Goal: Find specific page/section: Find specific page/section

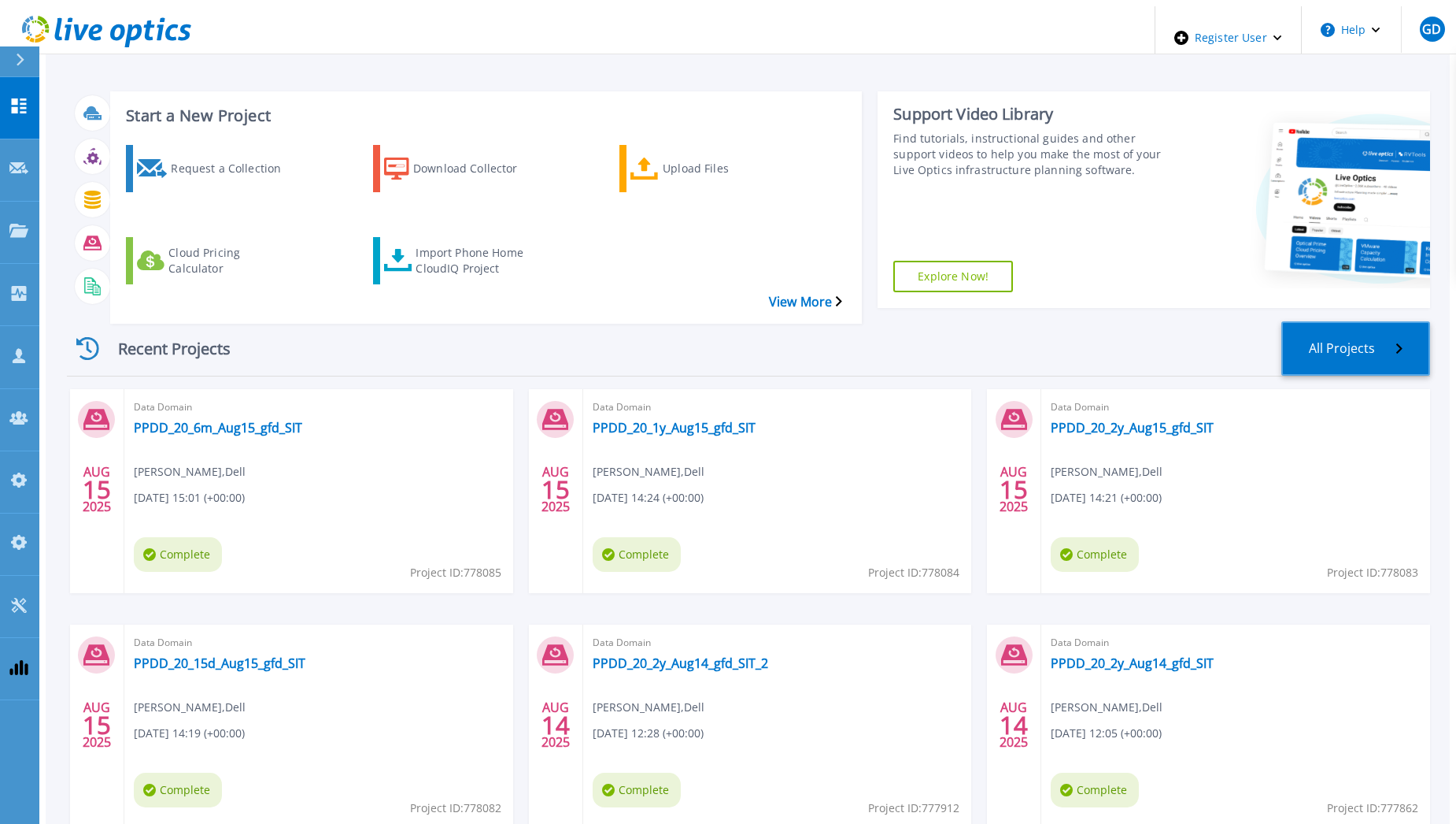
click at [1365, 321] on link "All Projects" at bounding box center [1356, 348] width 149 height 54
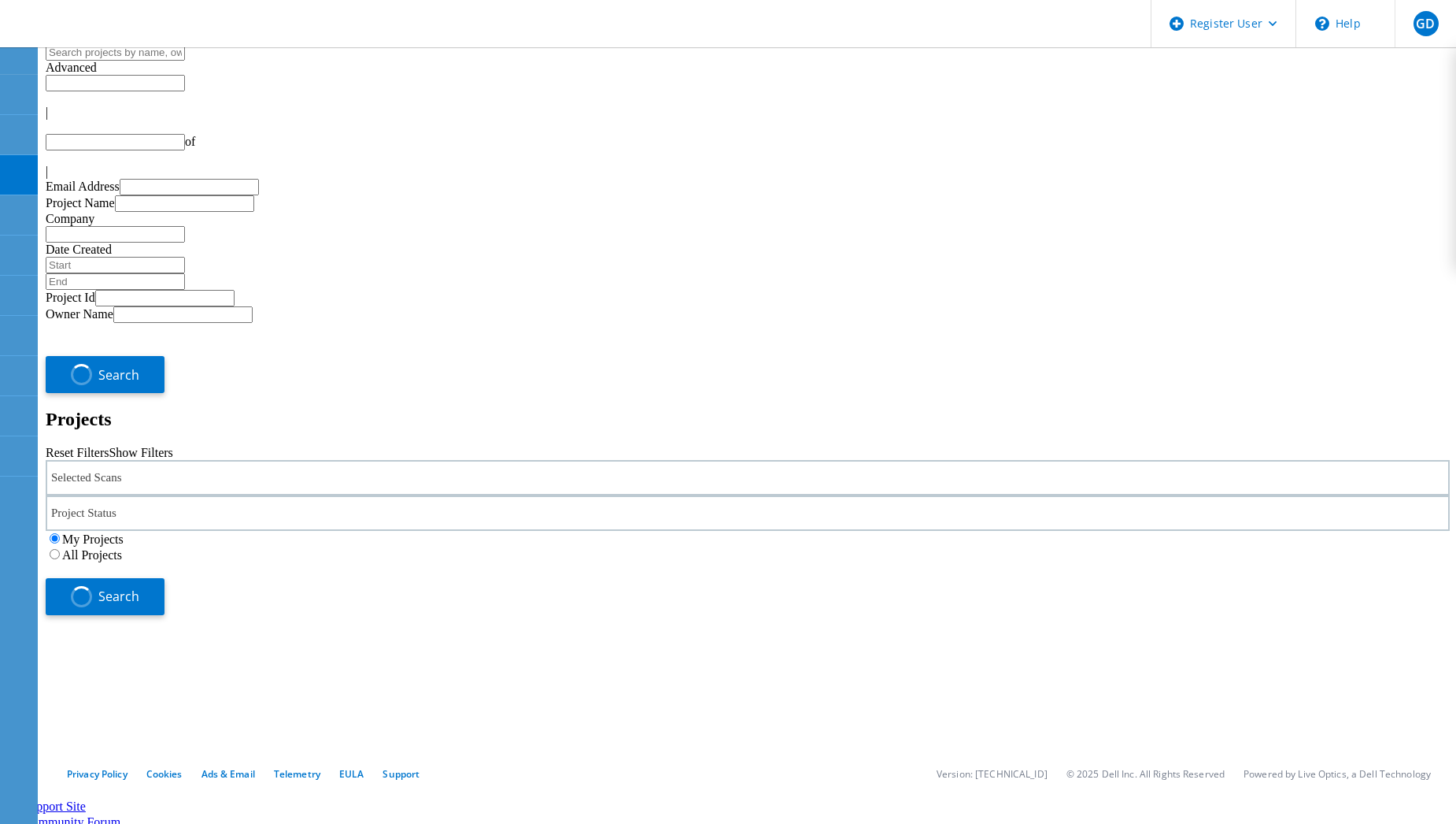
type input "1"
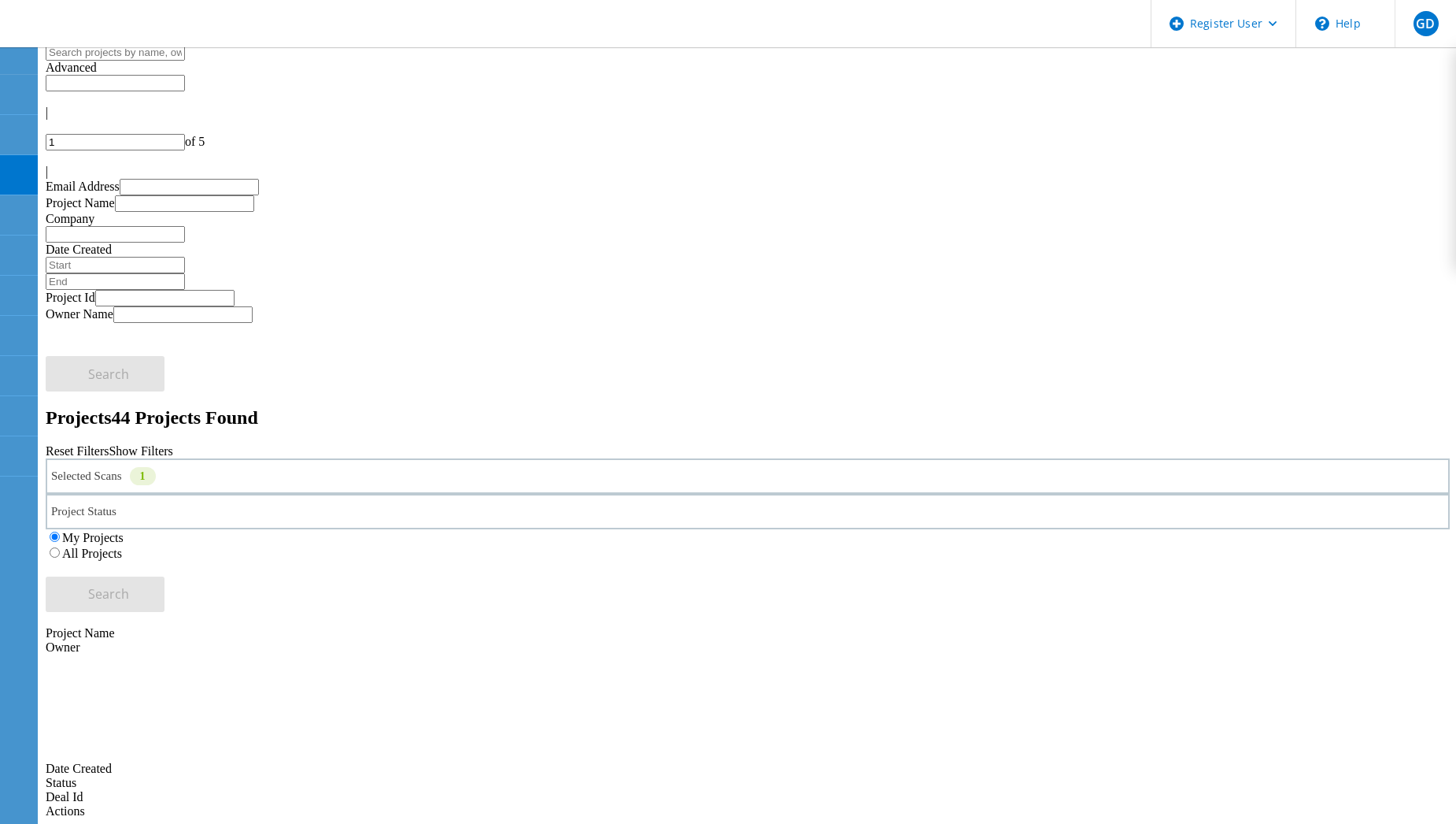
click at [122, 547] on label "All Projects" at bounding box center [92, 553] width 60 height 14
click at [60, 547] on input "All Projects" at bounding box center [54, 552] width 11 height 11
click at [129, 585] on span "Search" at bounding box center [109, 593] width 41 height 17
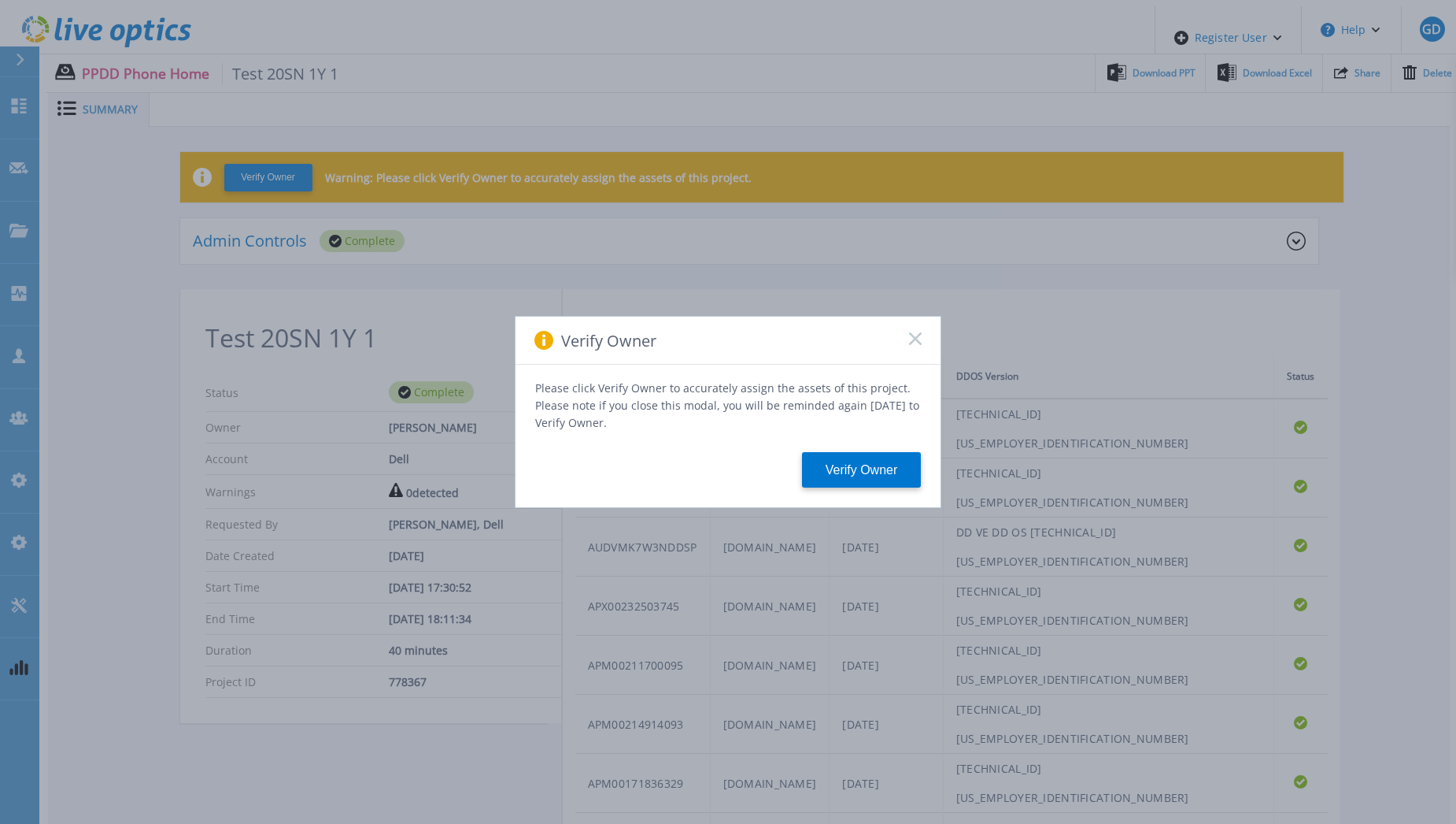
click at [913, 345] on rect at bounding box center [914, 338] width 14 height 14
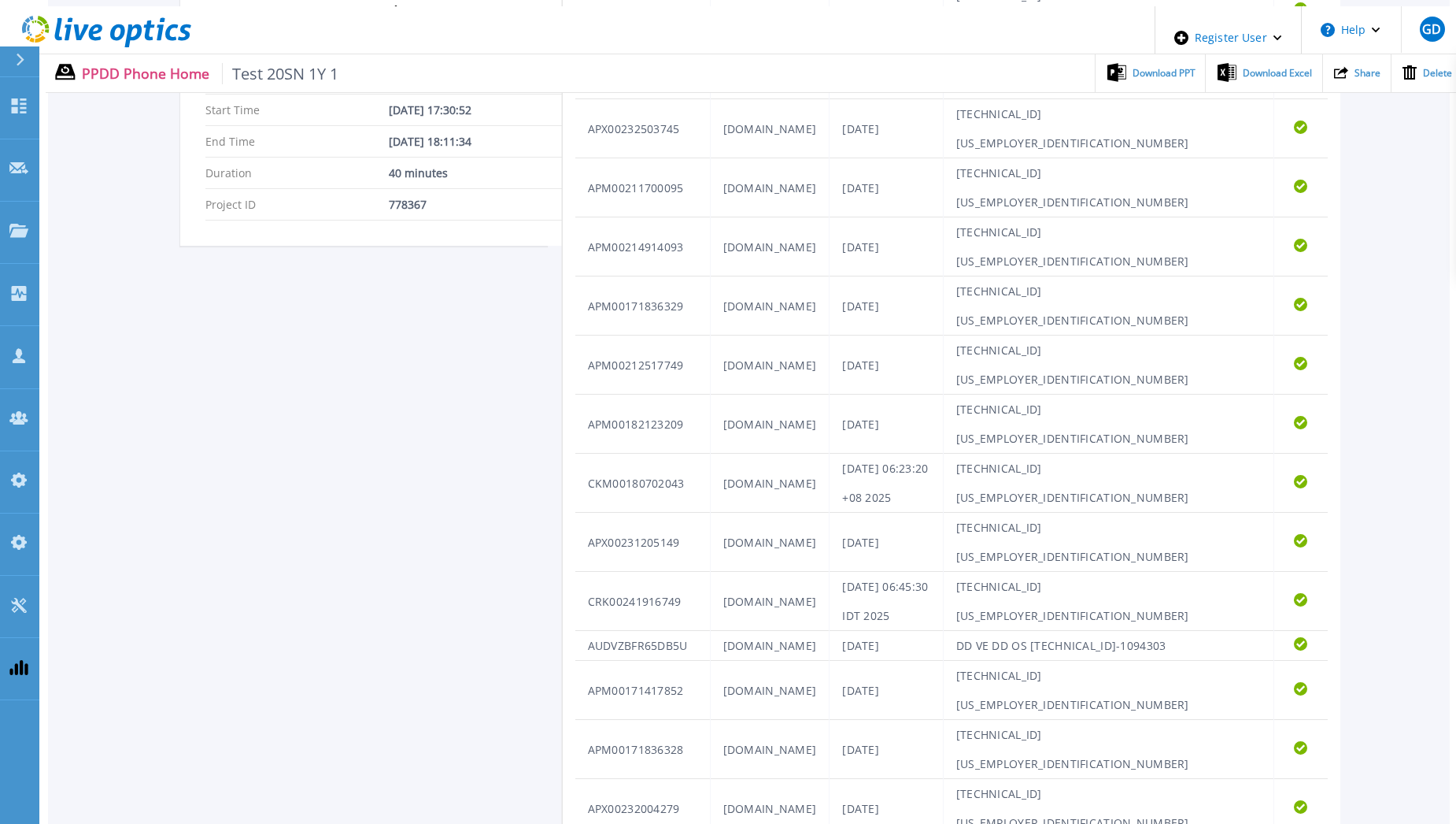
scroll to position [107, 0]
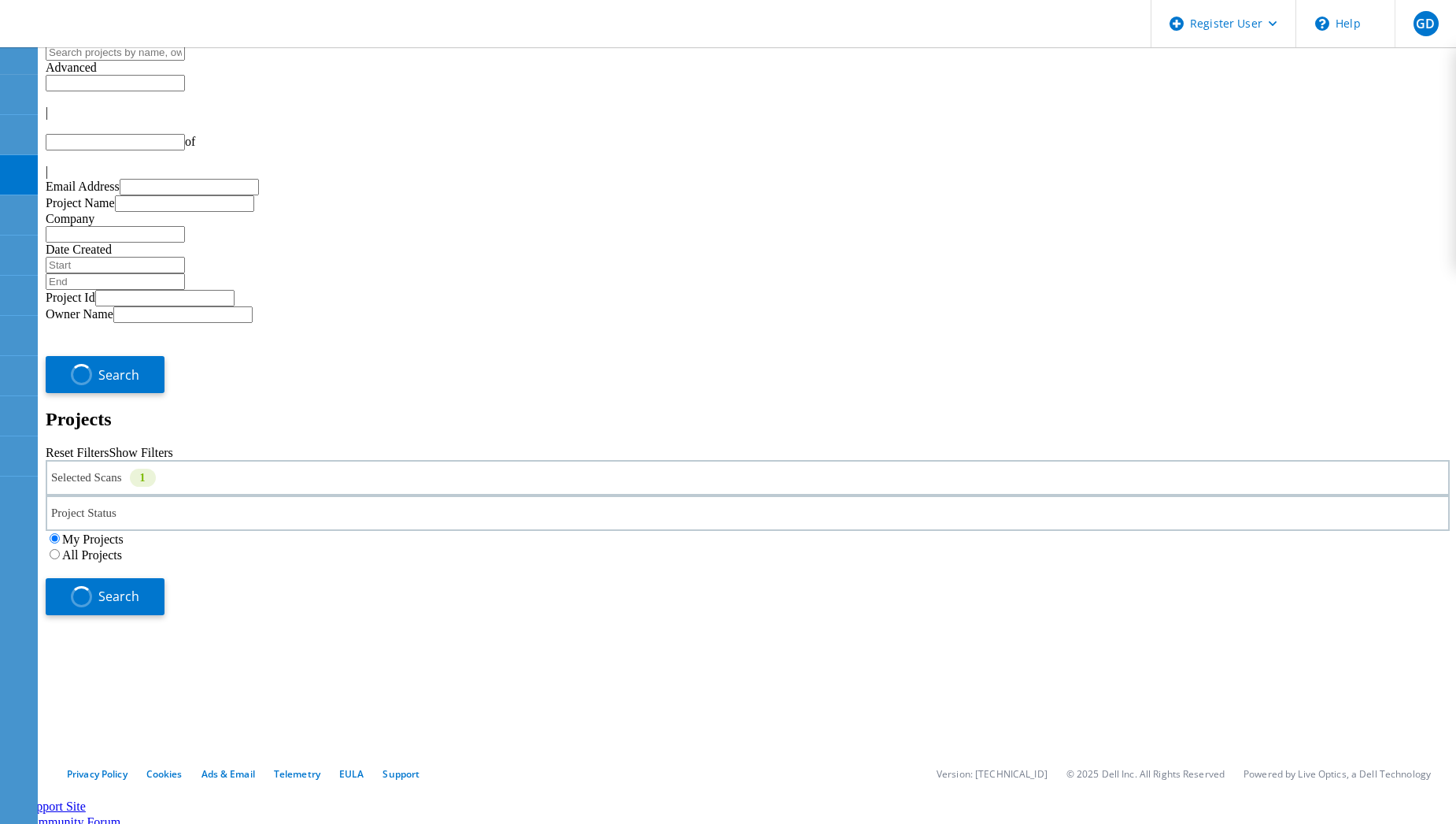
type input "1"
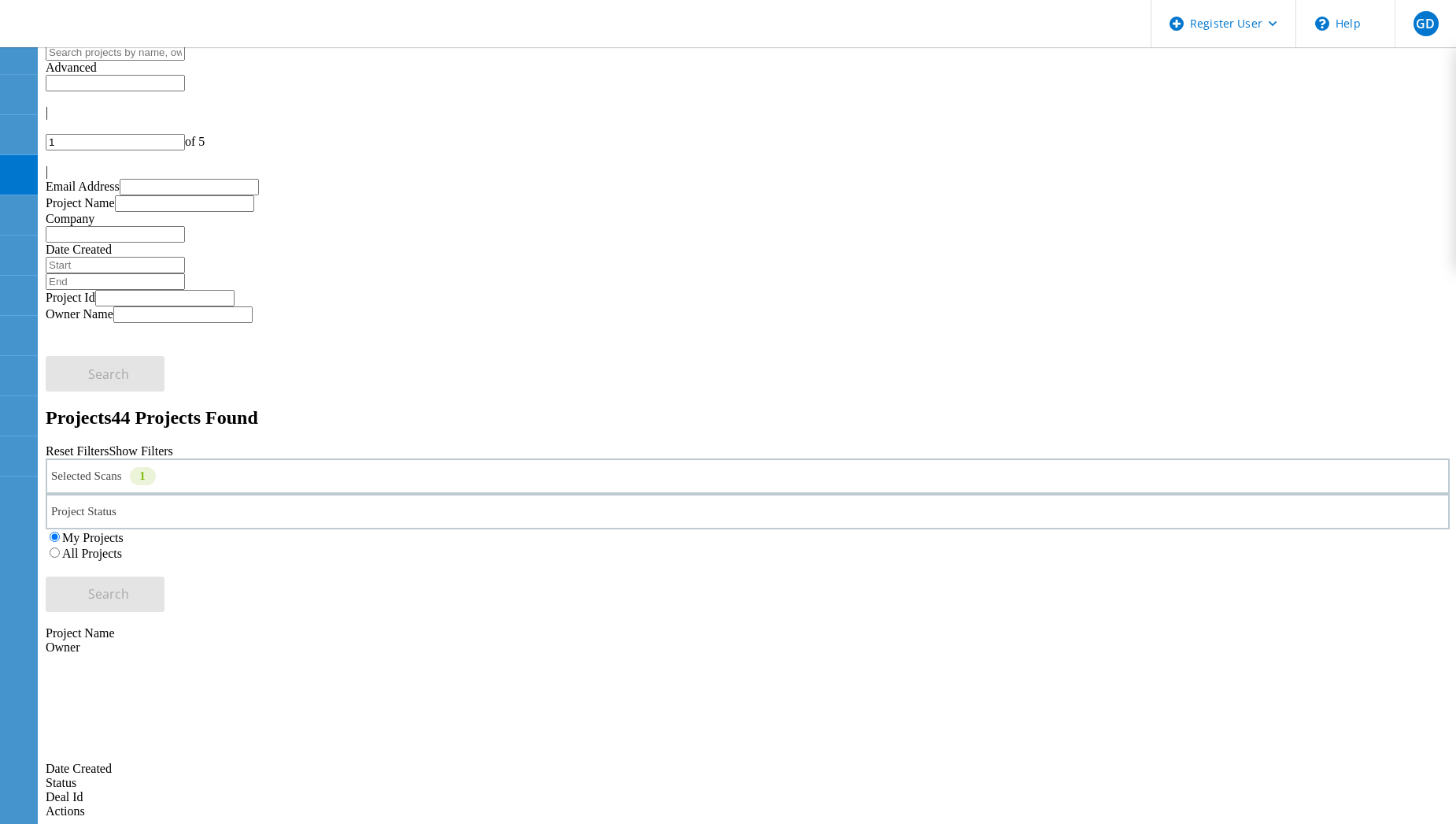
click at [122, 547] on label "All Projects" at bounding box center [92, 553] width 60 height 14
click at [60, 547] on input "All Projects" at bounding box center [54, 552] width 11 height 11
click at [129, 585] on span "Search" at bounding box center [109, 593] width 41 height 17
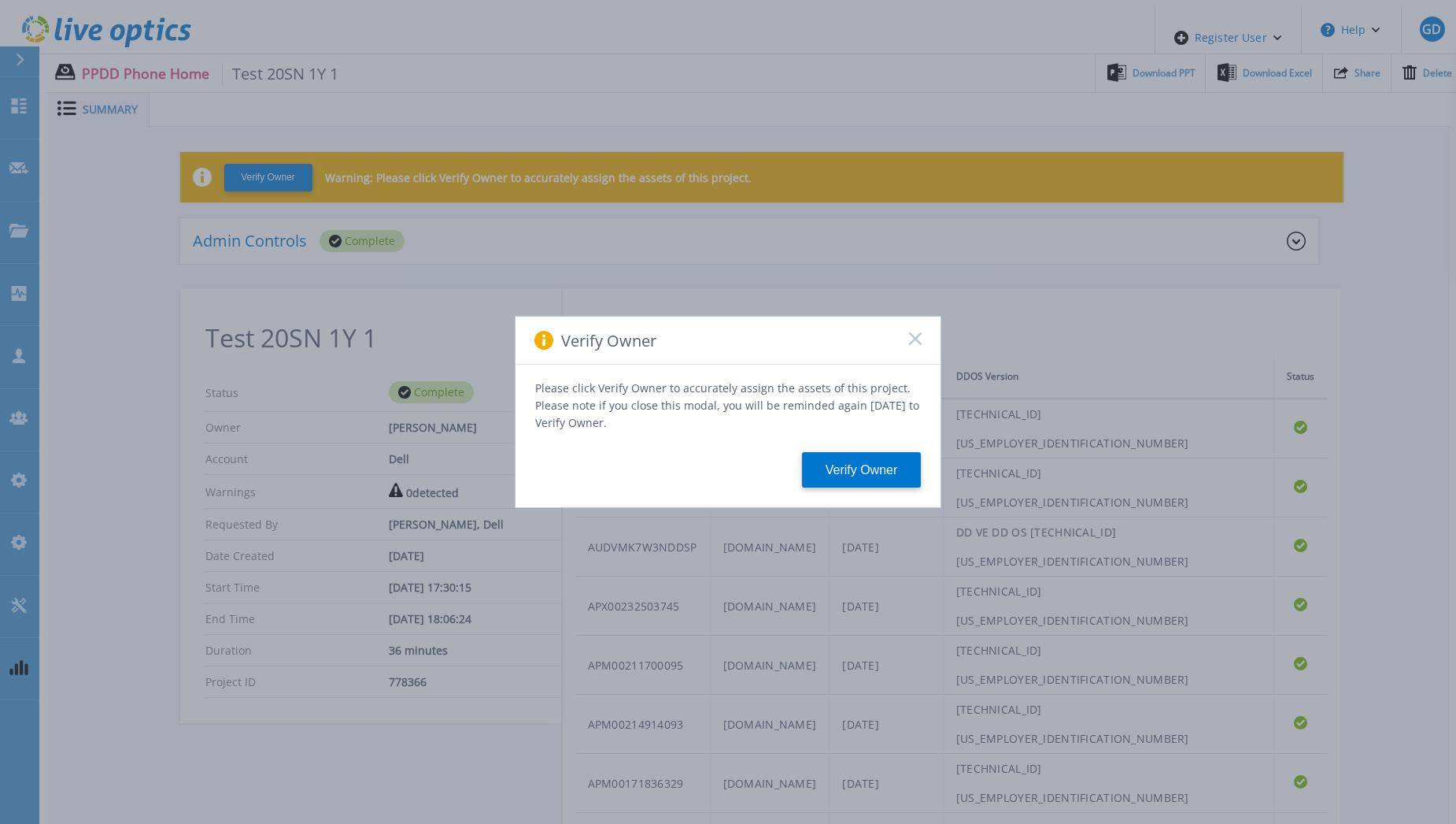
click at [913, 342] on rect at bounding box center [914, 338] width 14 height 14
click at [907, 340] on div "Verify Owner" at bounding box center [728, 340] width 425 height 48
click at [919, 345] on icon at bounding box center [915, 339] width 13 height 13
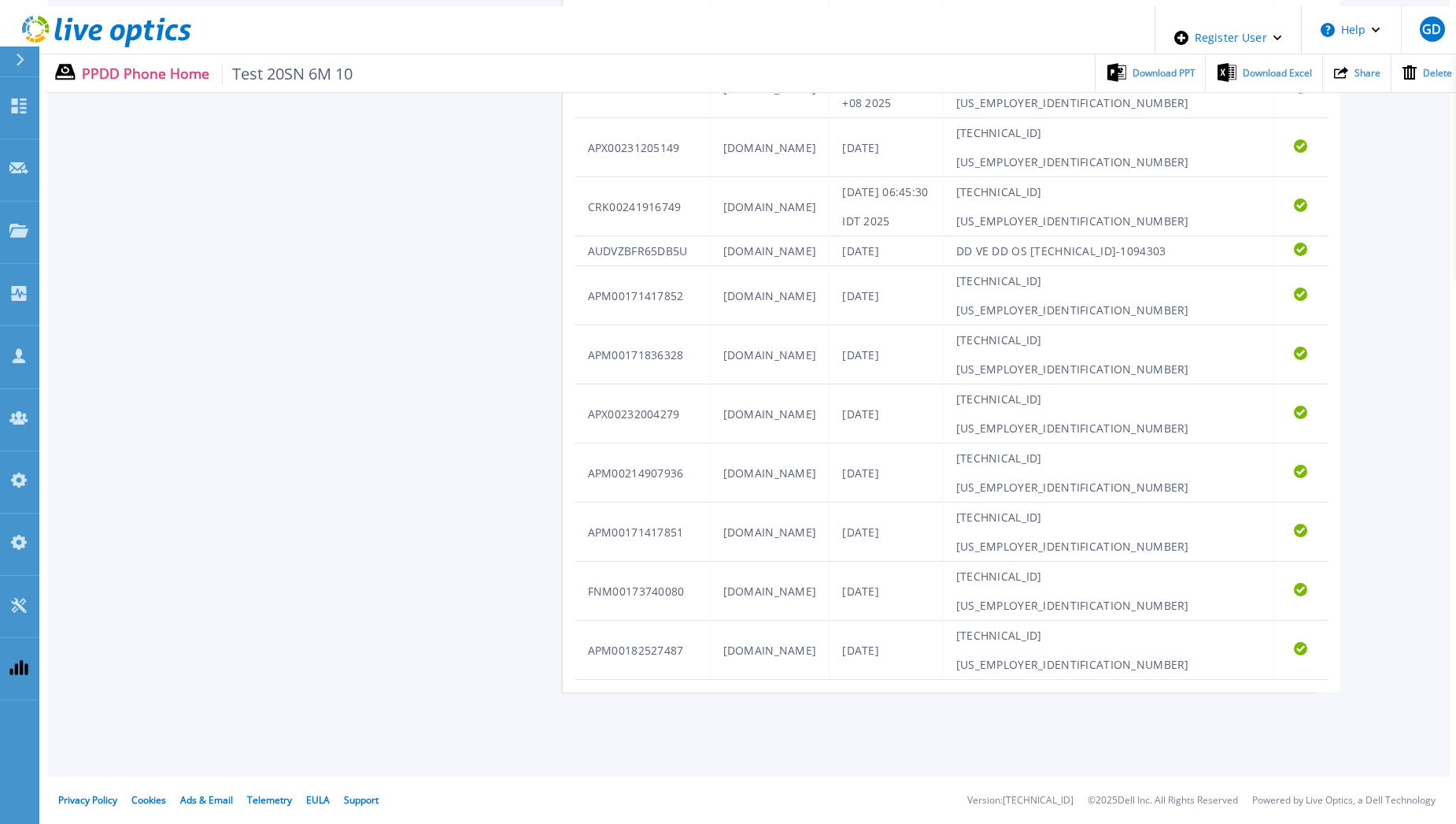
scroll to position [895, 0]
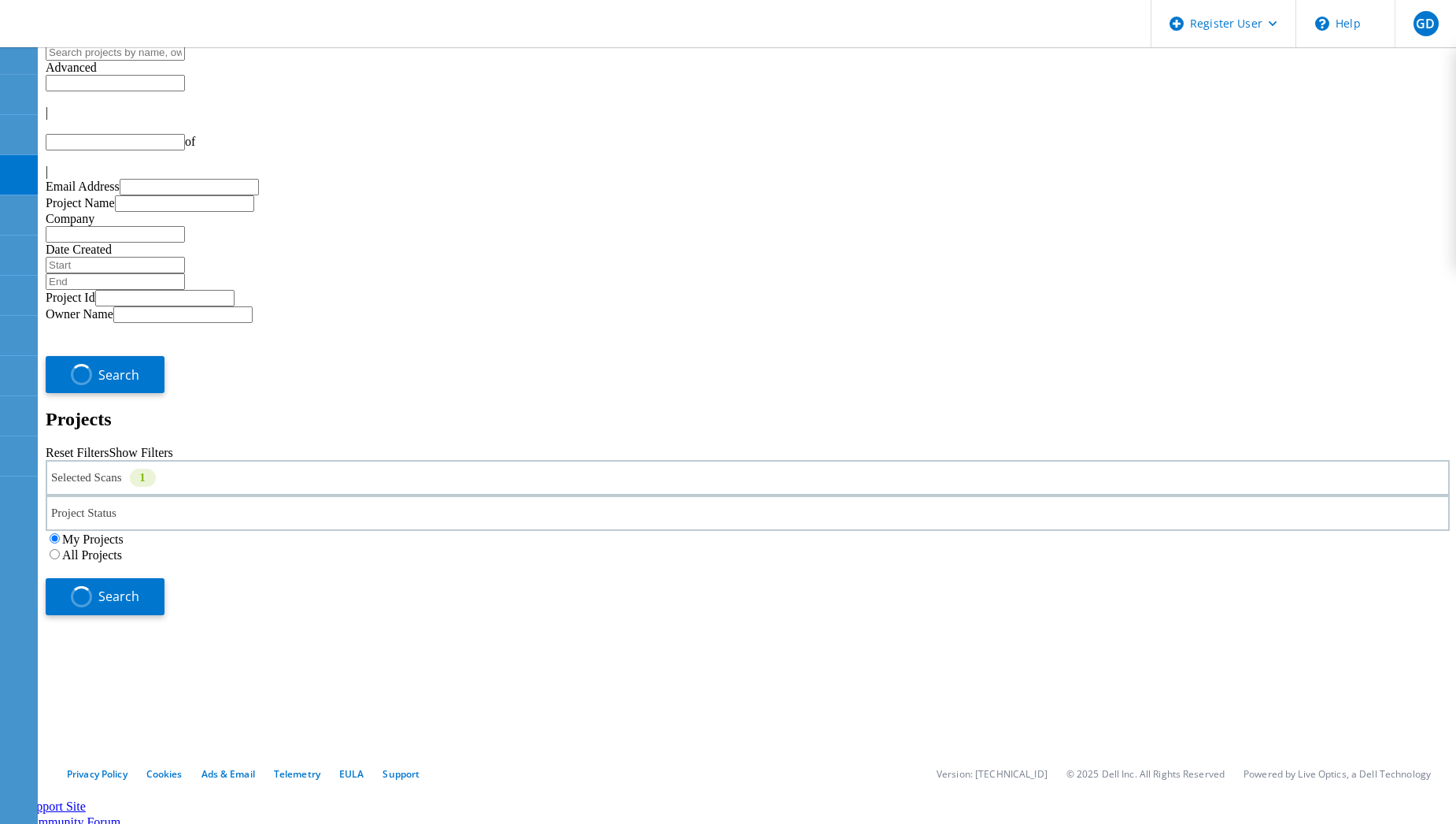
type input "1"
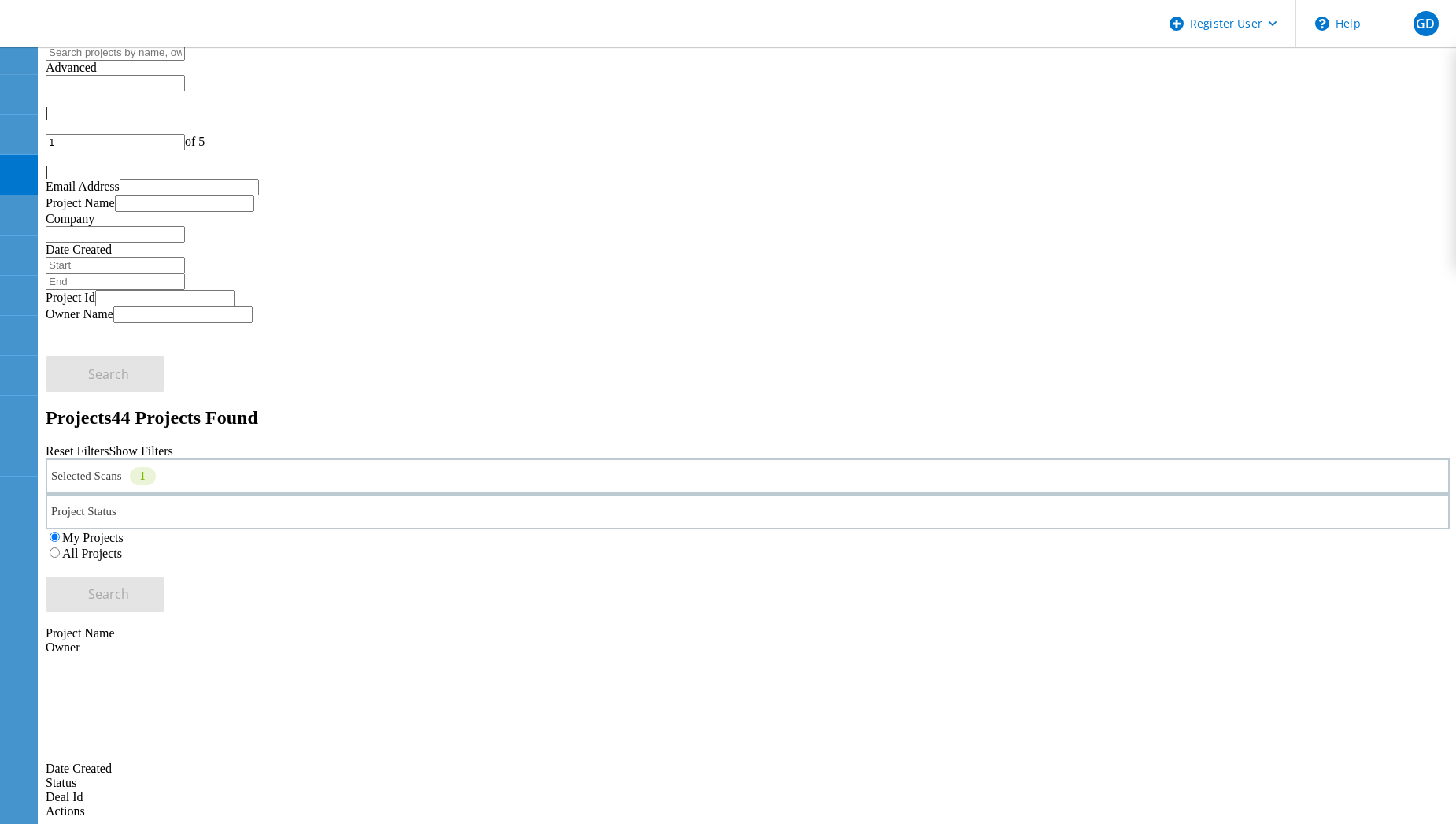
click at [122, 547] on label "All Projects" at bounding box center [92, 553] width 60 height 14
click at [60, 547] on input "All Projects" at bounding box center [54, 552] width 11 height 11
click at [165, 577] on button "Search" at bounding box center [105, 594] width 119 height 36
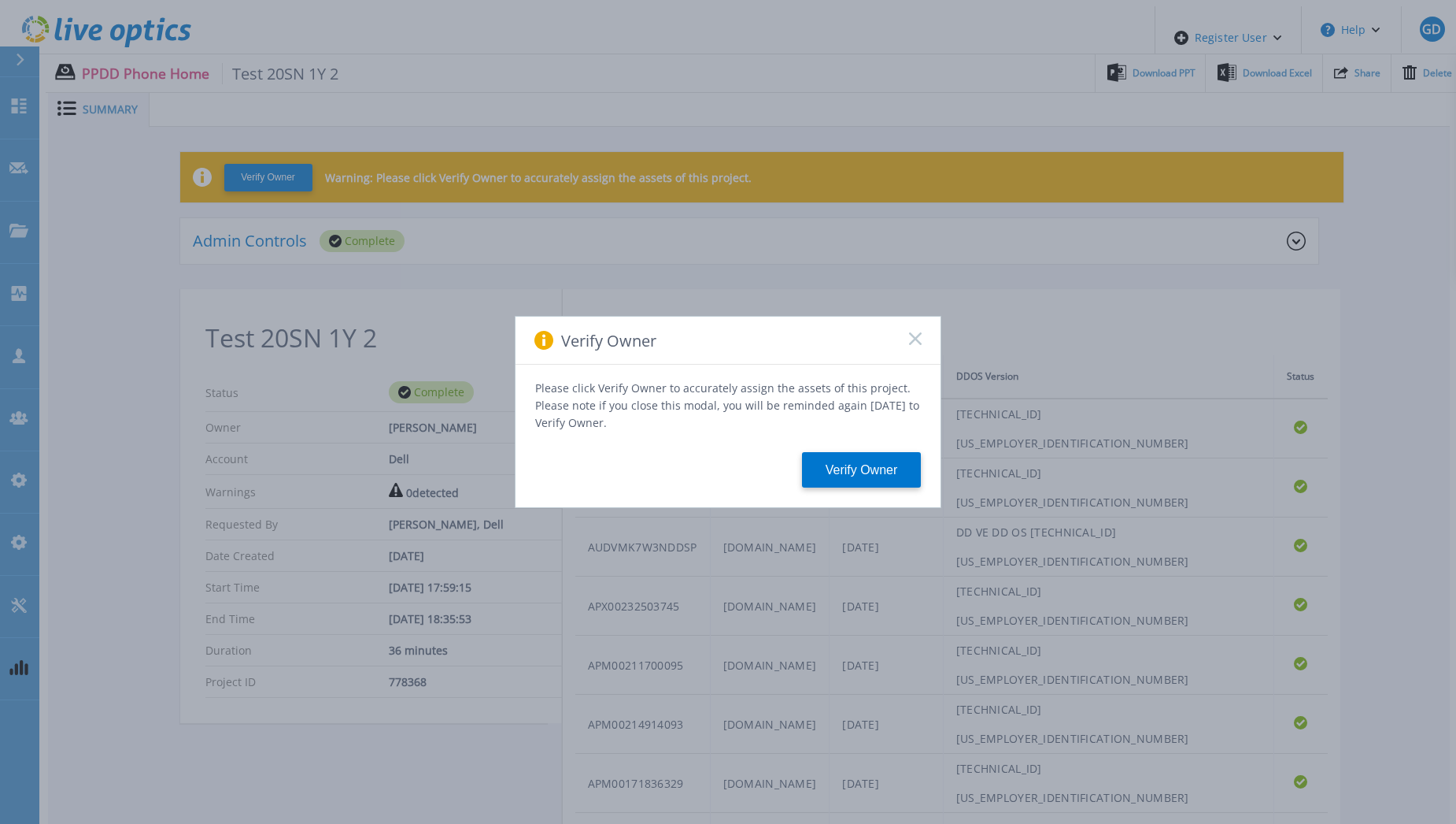
click at [918, 345] on icon at bounding box center [915, 339] width 13 height 13
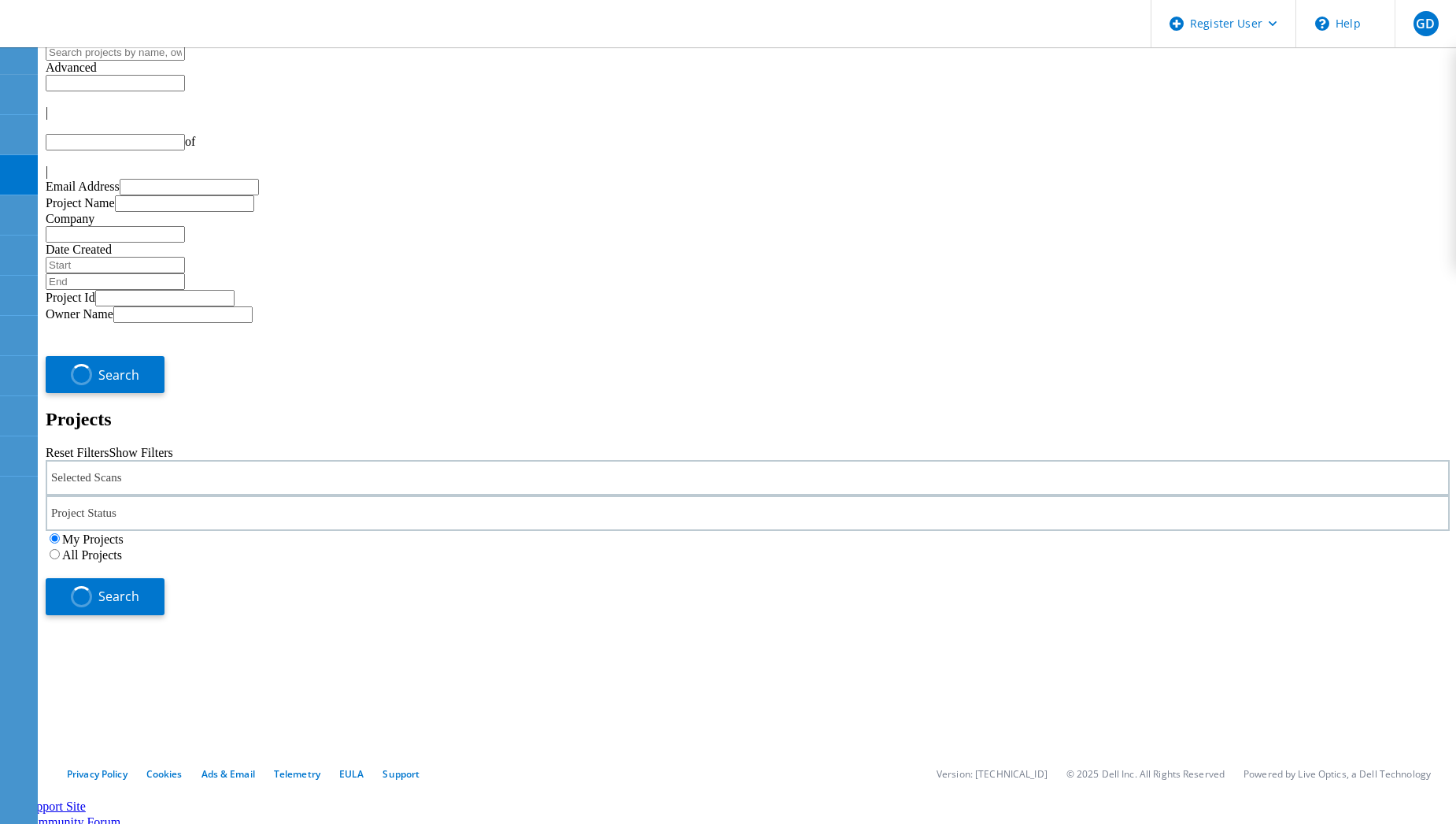
type input "1"
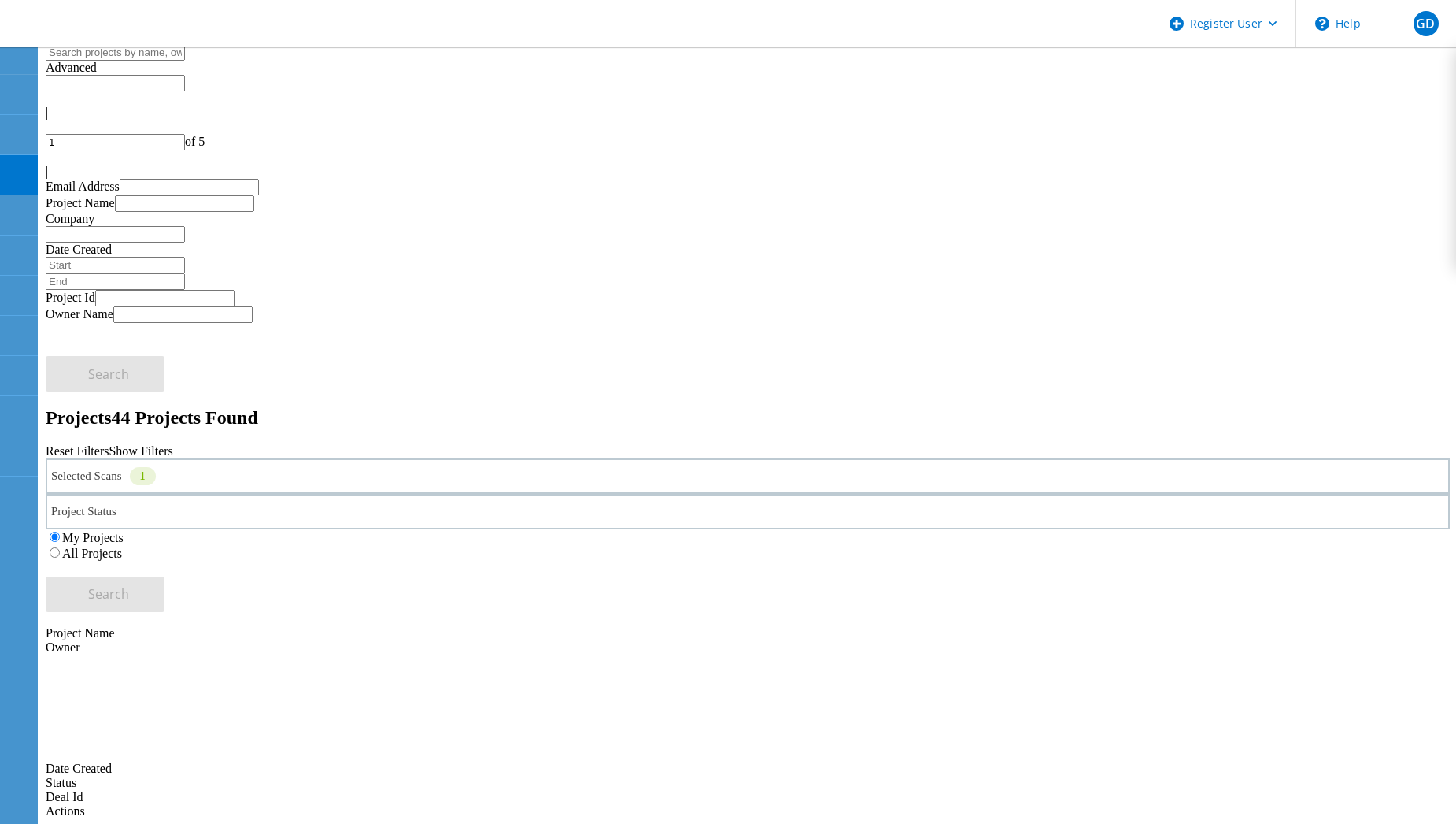
click at [122, 547] on label "All Projects" at bounding box center [92, 553] width 60 height 14
click at [60, 547] on input "All Projects" at bounding box center [54, 552] width 11 height 11
click at [129, 585] on span "Search" at bounding box center [109, 593] width 41 height 17
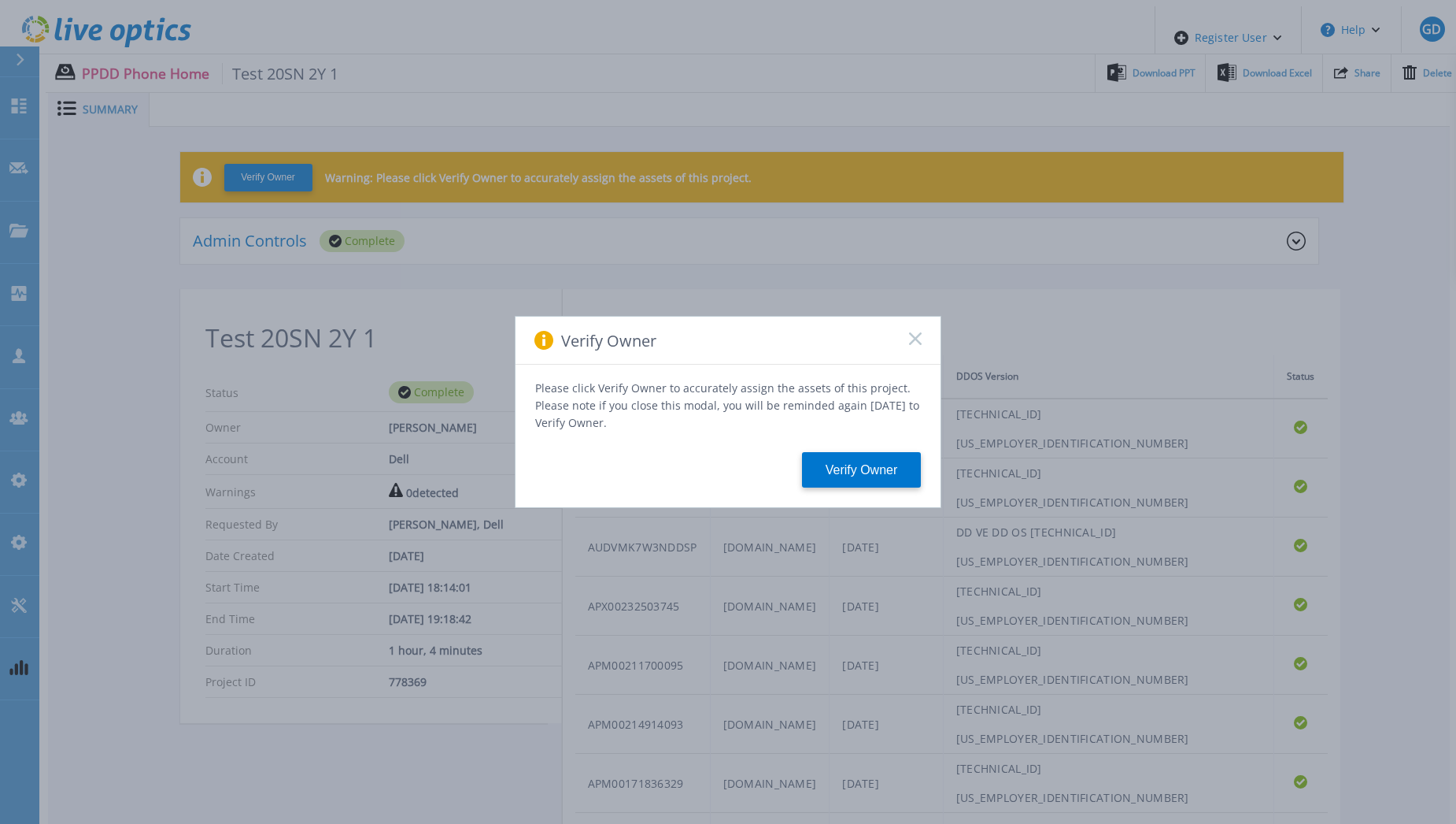
click at [913, 345] on rect at bounding box center [914, 338] width 14 height 14
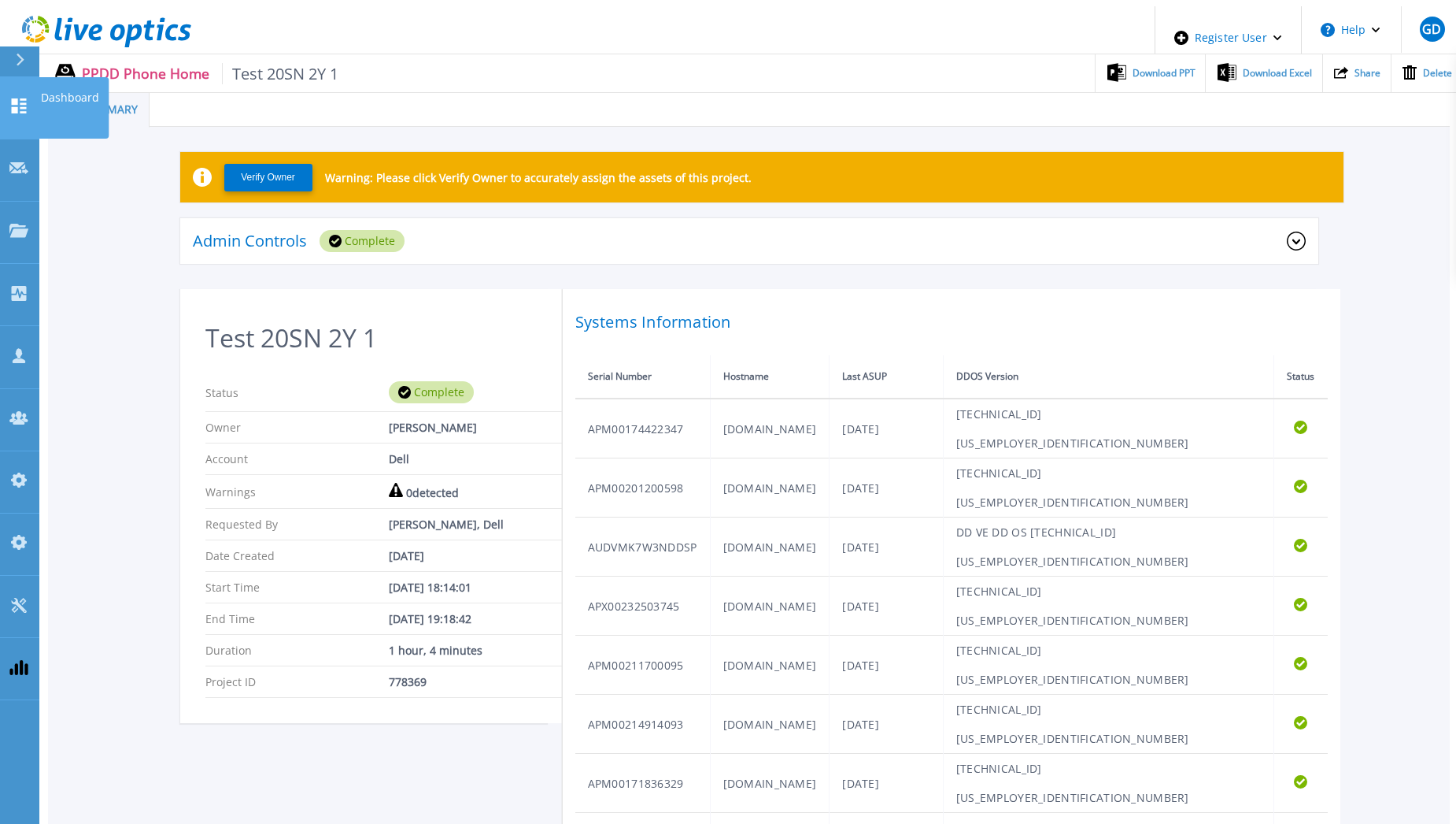
click at [24, 98] on icon at bounding box center [19, 105] width 15 height 15
